Goal: Information Seeking & Learning: Find specific page/section

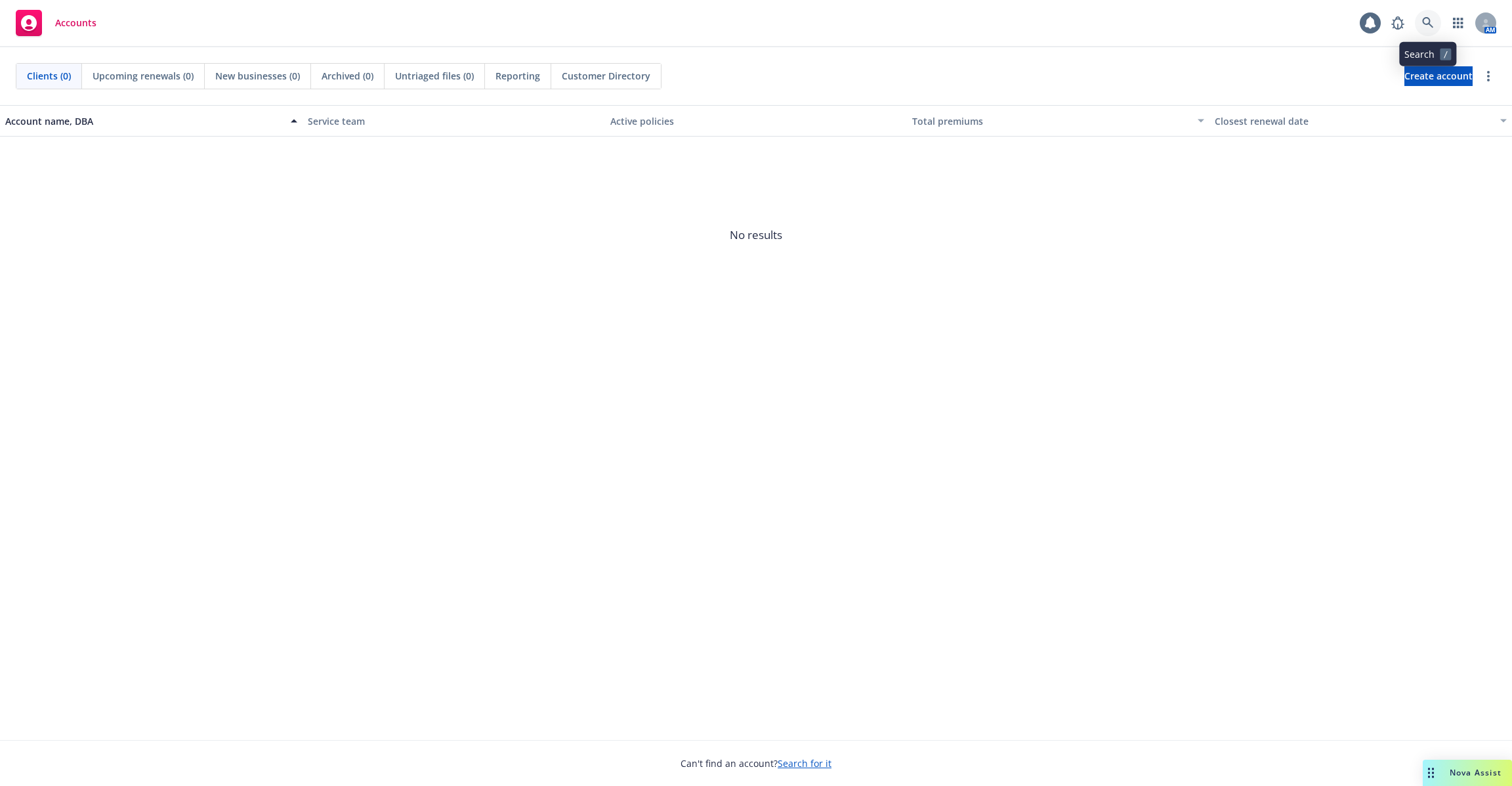
click at [1426, 25] on icon at bounding box center [1428, 23] width 12 height 12
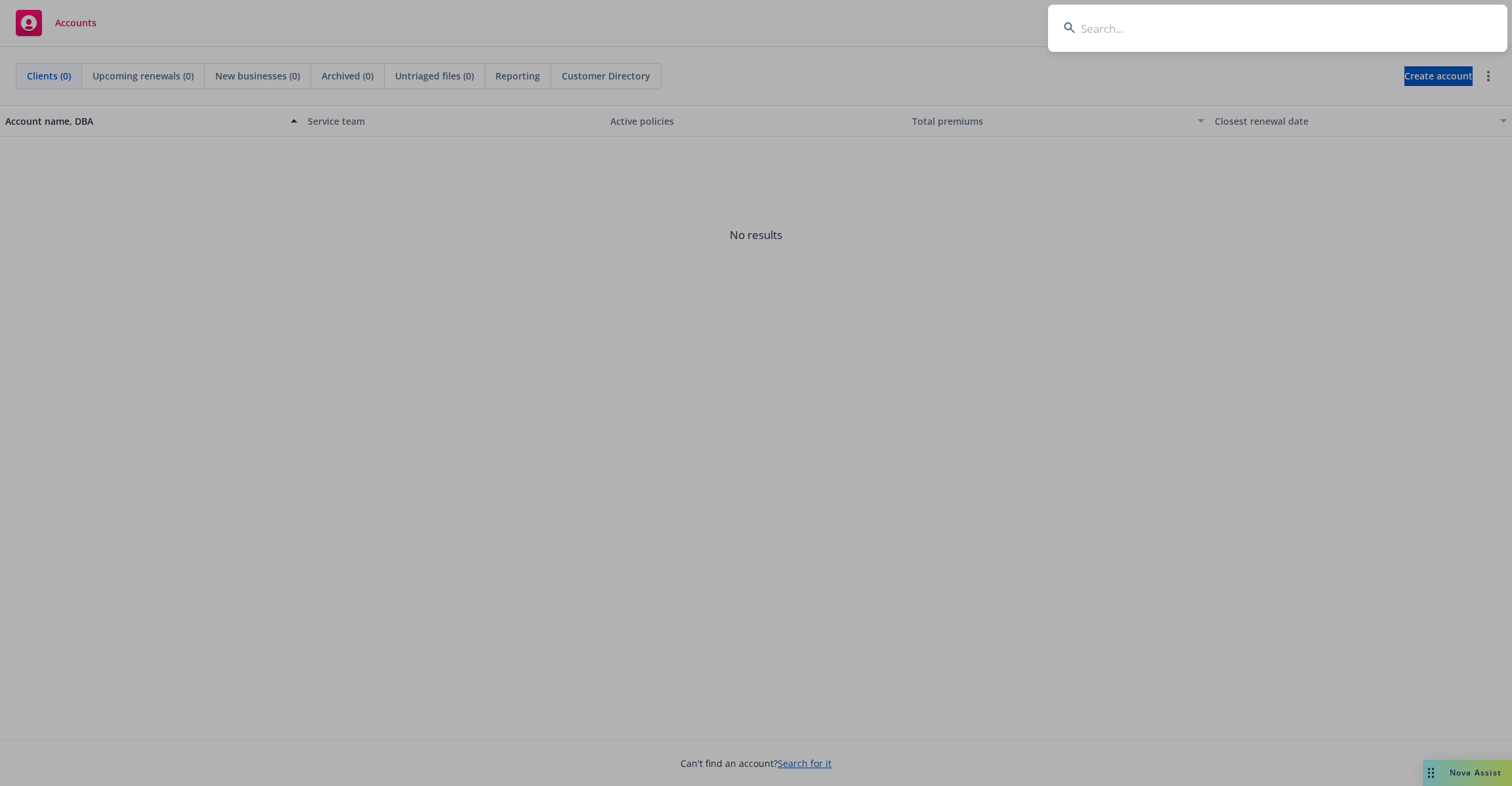
type input "m"
